Goal: Book appointment/travel/reservation

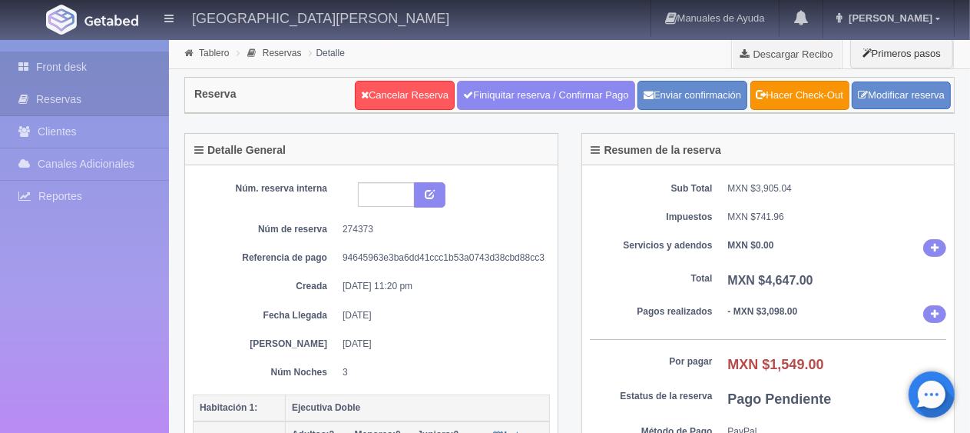
click at [91, 71] on link "Front desk" at bounding box center [84, 67] width 169 height 32
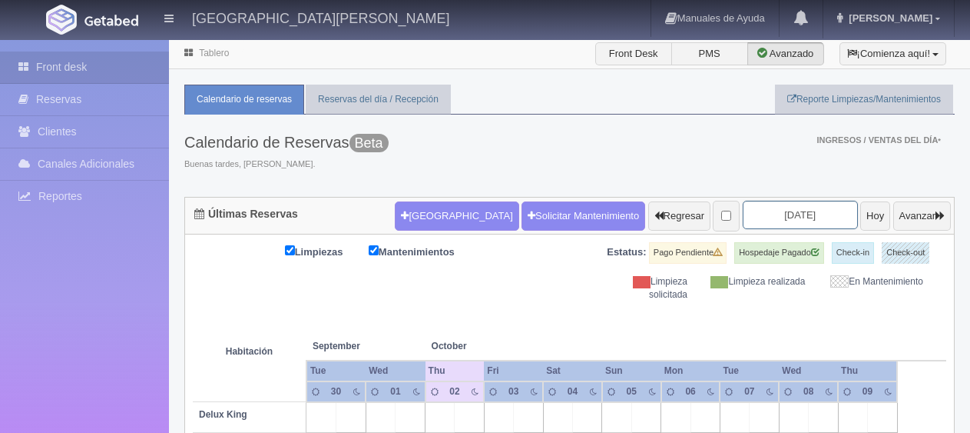
click at [808, 211] on input "[DATE]" at bounding box center [800, 215] width 115 height 28
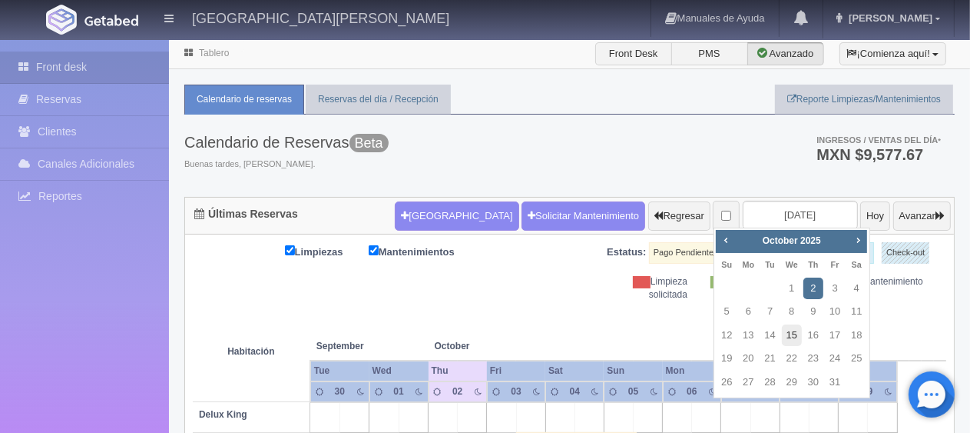
click at [796, 333] on link "15" at bounding box center [792, 335] width 20 height 22
type input "[DATE]"
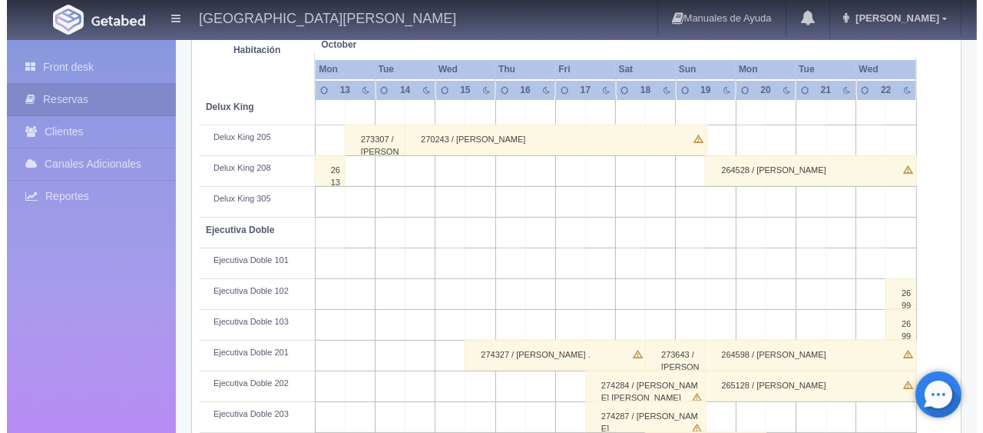
scroll to position [77, 0]
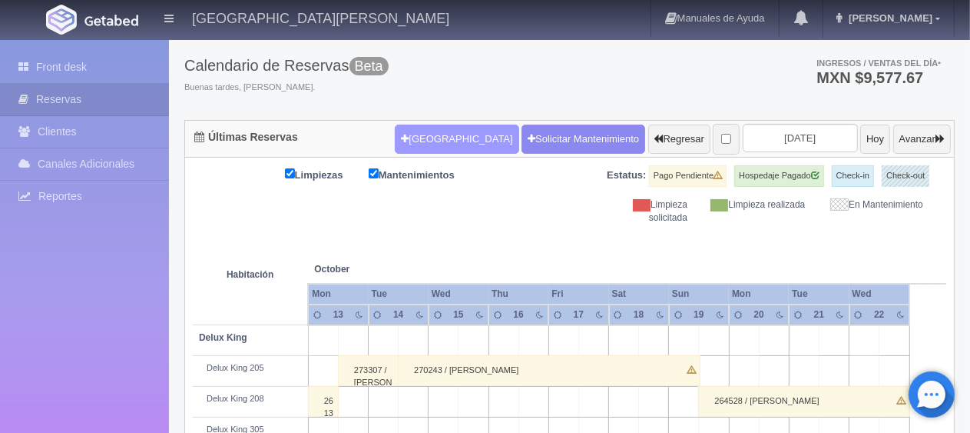
click at [412, 148] on button "[GEOGRAPHIC_DATA]" at bounding box center [457, 138] width 124 height 29
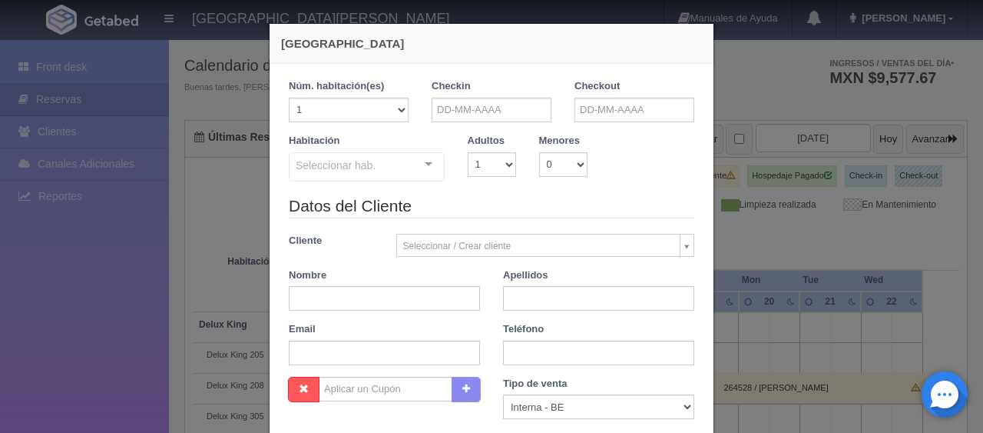
checkbox input "false"
click at [449, 111] on input "text" at bounding box center [492, 110] width 120 height 25
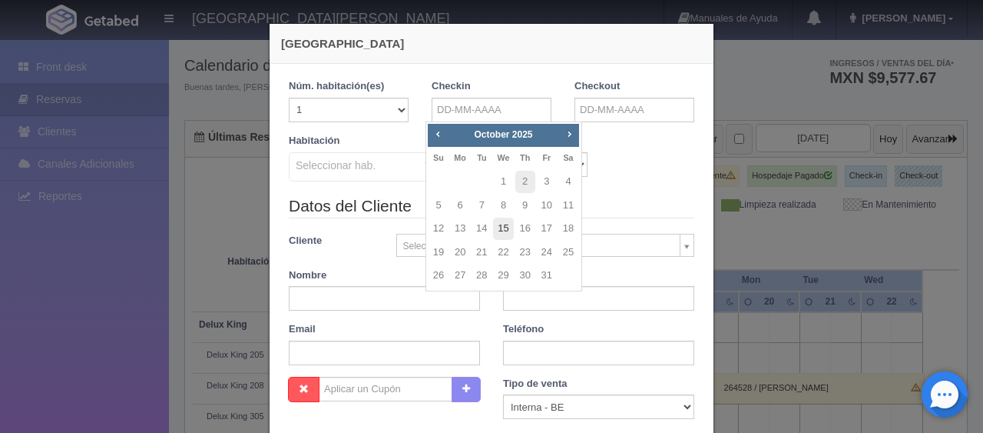
click at [505, 229] on link "15" at bounding box center [503, 228] width 20 height 22
type input "15-10-2025"
checkbox input "false"
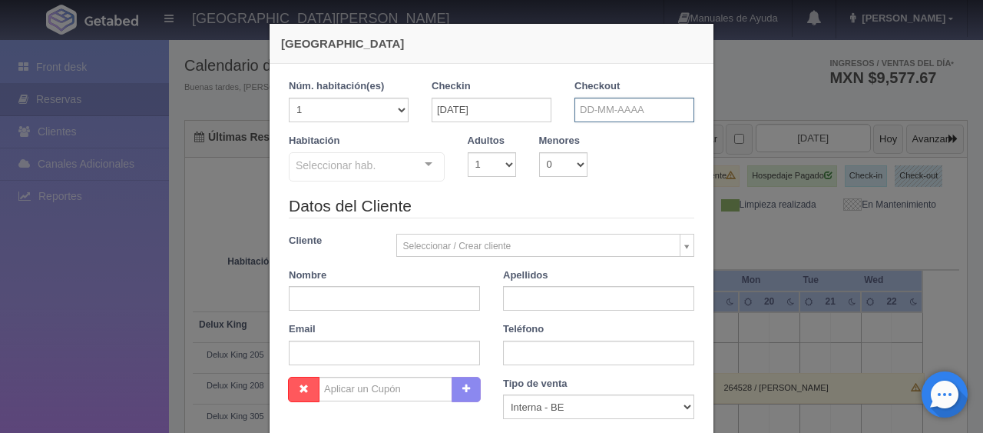
click at [625, 108] on input "text" at bounding box center [635, 110] width 120 height 25
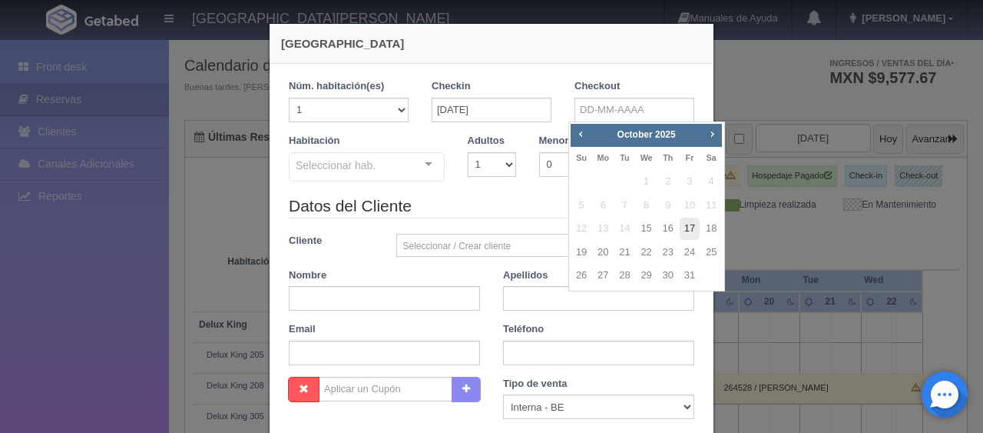
click at [686, 230] on link "17" at bounding box center [690, 228] width 20 height 22
type input "17-10-2025"
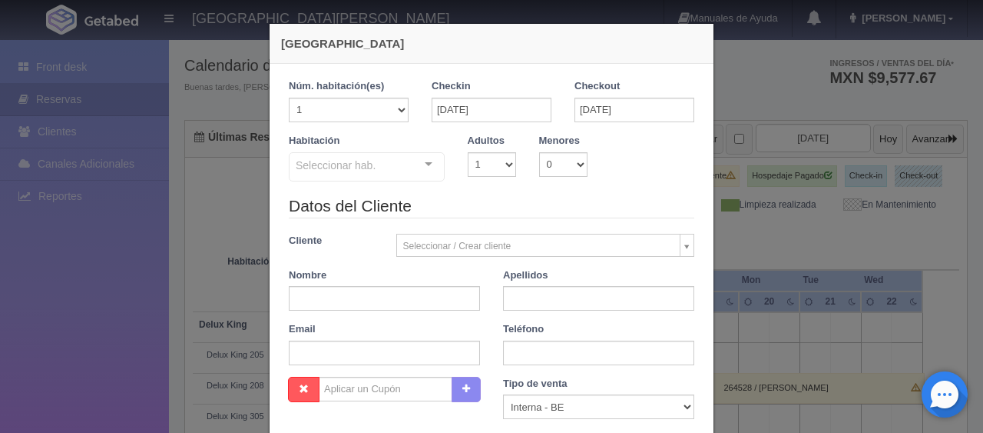
click at [419, 158] on div at bounding box center [428, 164] width 31 height 23
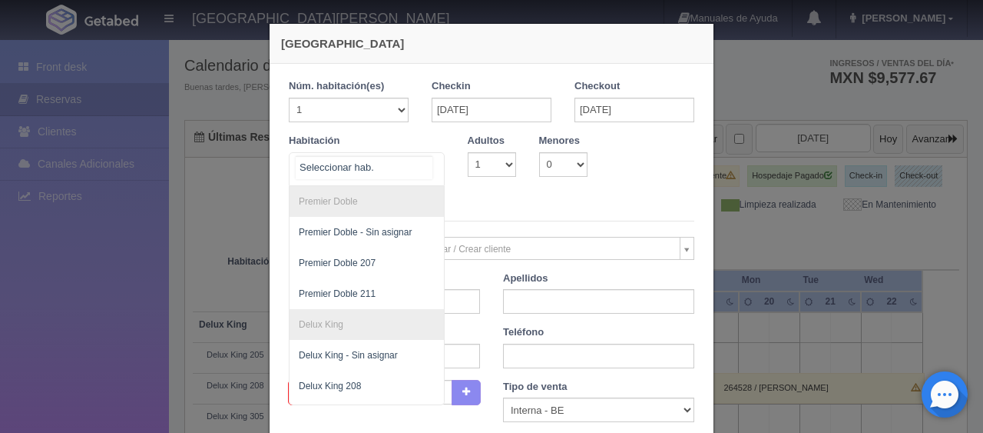
scroll to position [501, 0]
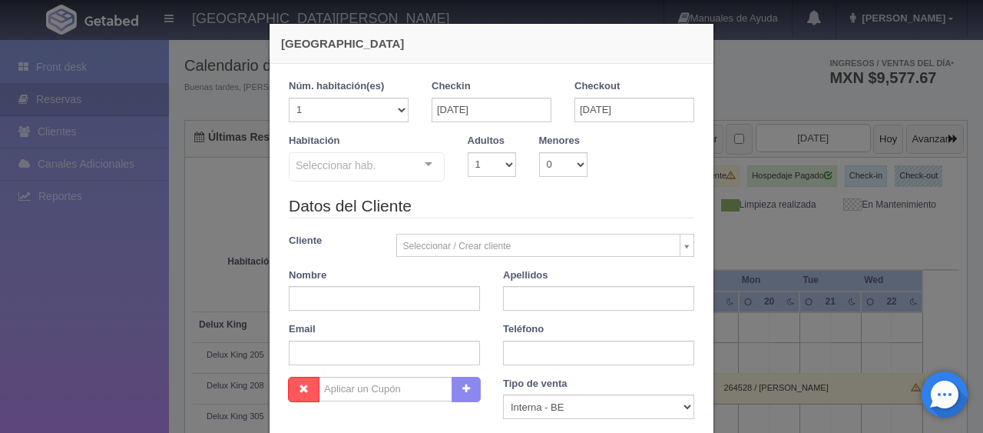
click at [764, 246] on div "Nueva Reserva 1 Núm. habitación(es) 1 2 3 4 5 6 7 8 9 10 11 12 13 14 15 16 17 1…" at bounding box center [491, 216] width 983 height 433
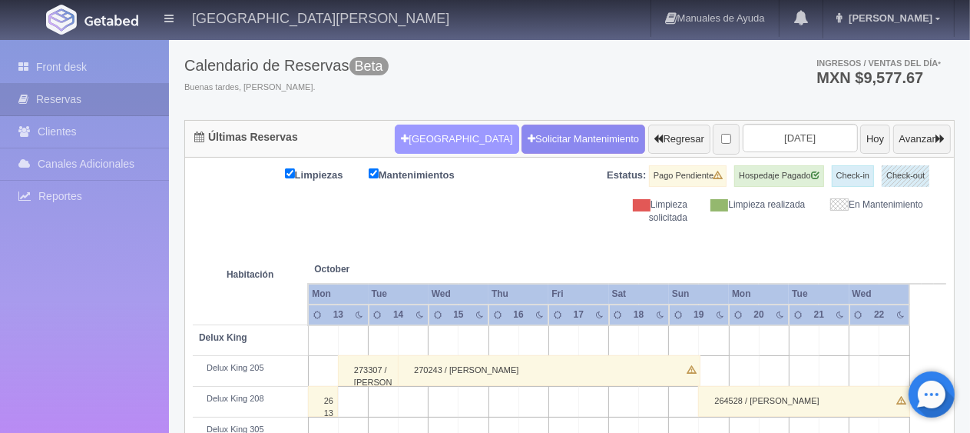
click at [437, 137] on button "[GEOGRAPHIC_DATA]" at bounding box center [457, 138] width 124 height 29
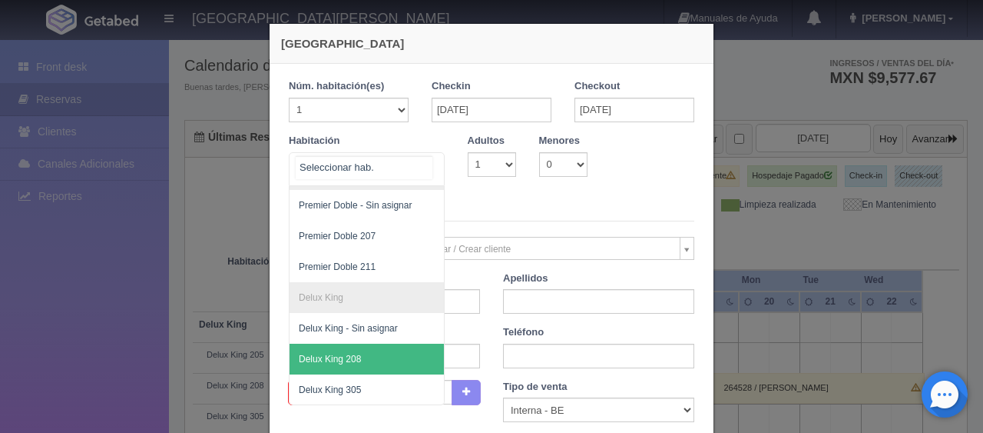
click at [409, 166] on div "SUITE SUITE - Sin asignar SUITE 301 Habitación Personas con Movilidad Reducida …" at bounding box center [367, 169] width 156 height 34
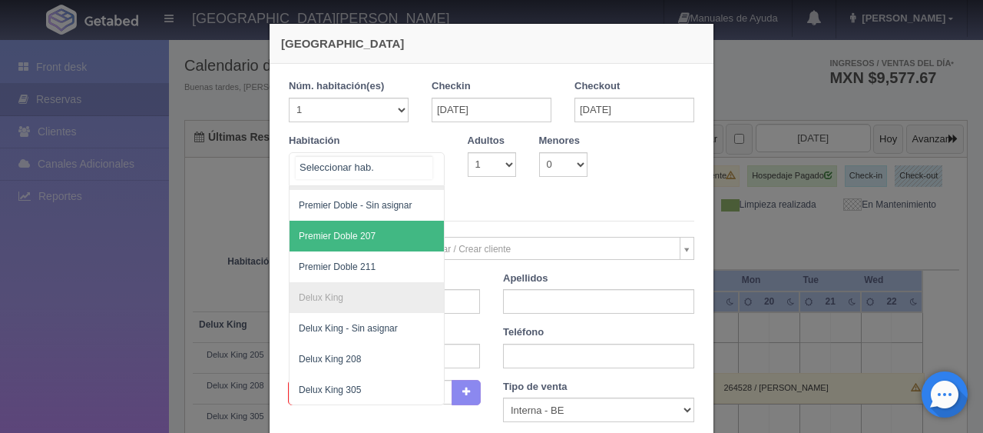
click at [383, 221] on span "Premier Doble 207" at bounding box center [419, 236] width 258 height 31
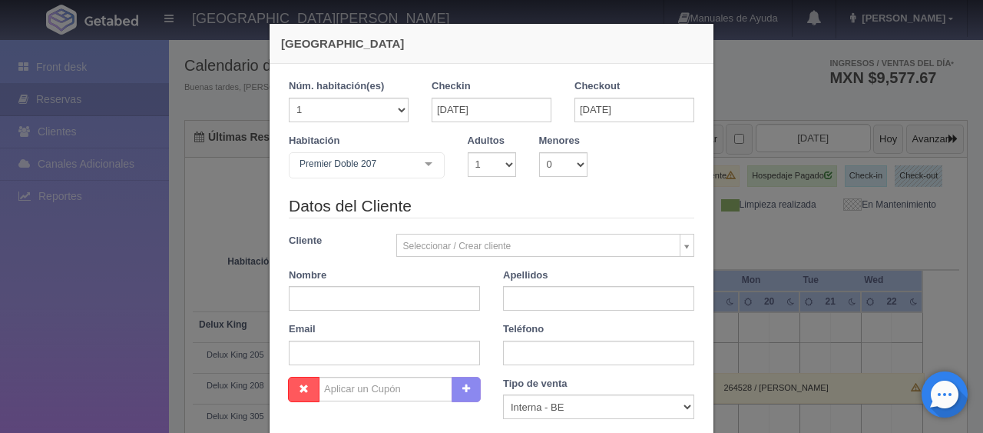
checkbox input "false"
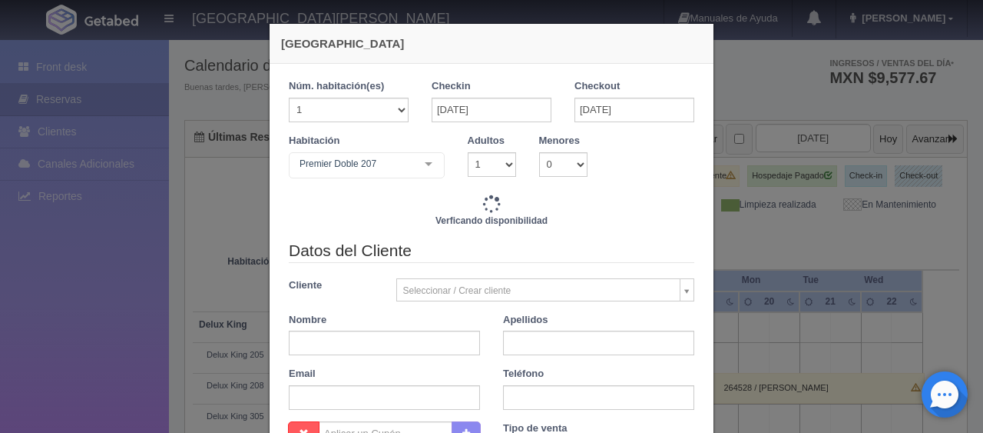
type input "2798.00"
checkbox input "false"
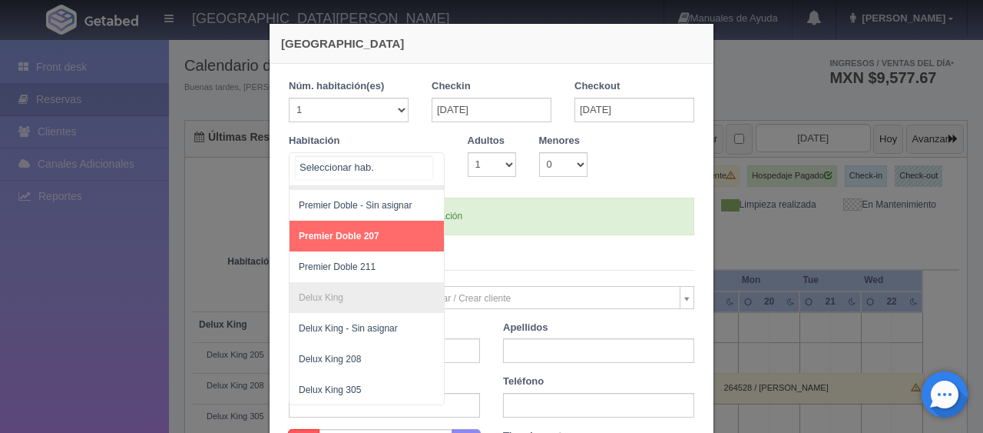
click at [420, 161] on div at bounding box center [428, 164] width 31 height 23
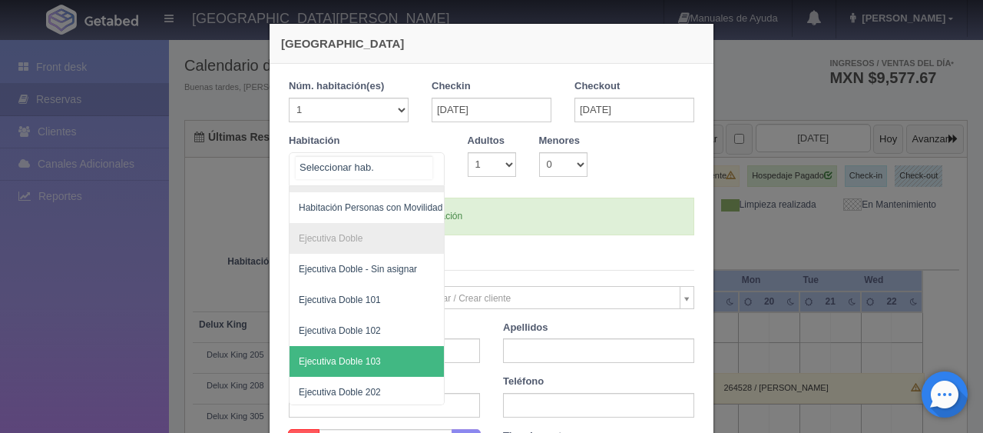
scroll to position [0, 0]
